Goal: Information Seeking & Learning: Learn about a topic

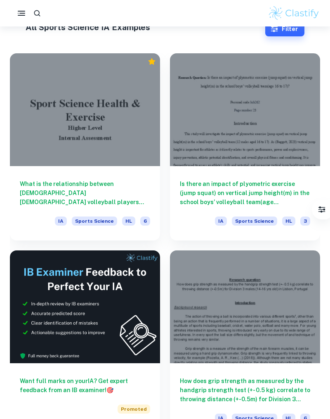
scroll to position [166, 0]
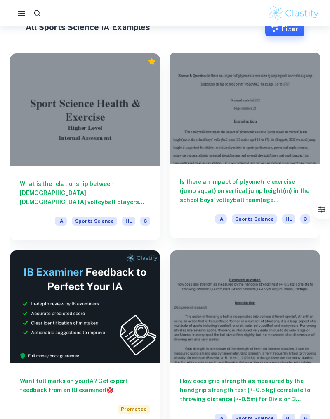
click at [312, 149] on div at bounding box center [245, 107] width 150 height 113
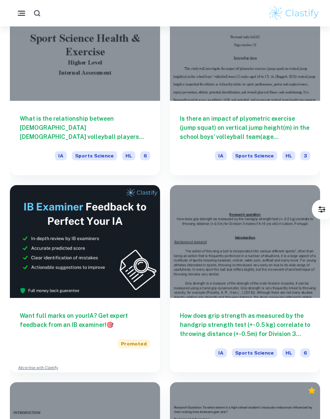
scroll to position [233, 0]
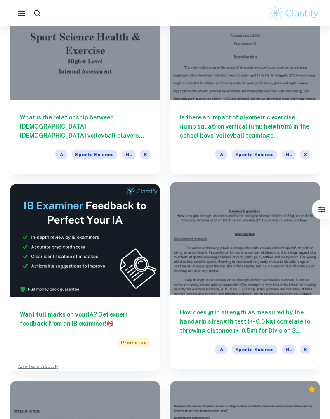
click at [290, 216] on div at bounding box center [245, 238] width 150 height 113
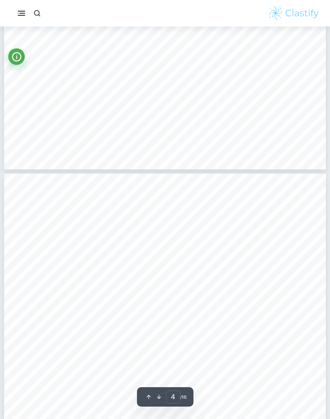
scroll to position [1343, 0]
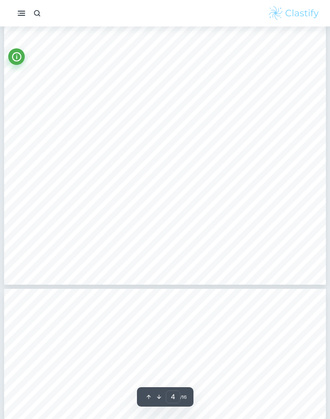
type input "5"
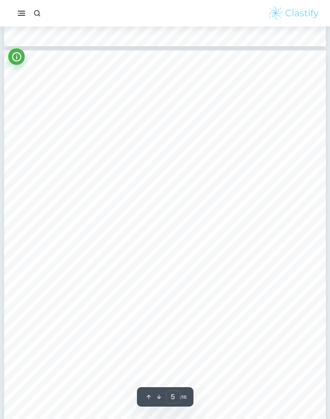
scroll to position [1924, 0]
